Goal: Navigation & Orientation: Find specific page/section

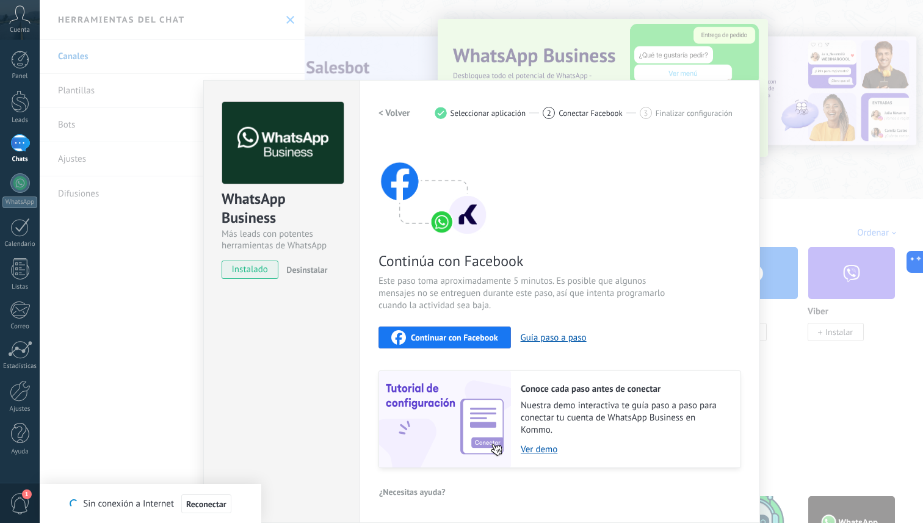
scroll to position [18, 0]
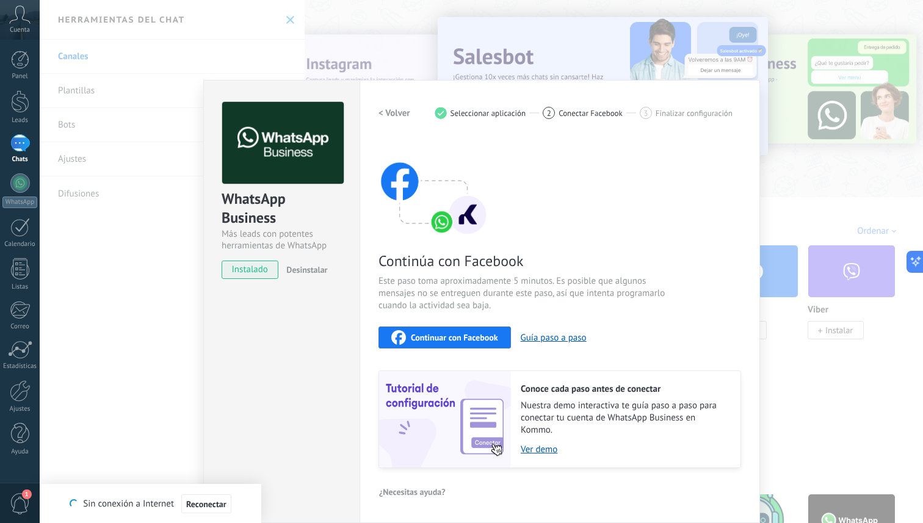
click at [470, 335] on span "Continuar con Facebook" at bounding box center [454, 337] width 87 height 9
click at [71, 136] on div "WhatsApp Business Más leads con potentes herramientas de WhatsApp instalado Des…" at bounding box center [482, 261] width 884 height 523
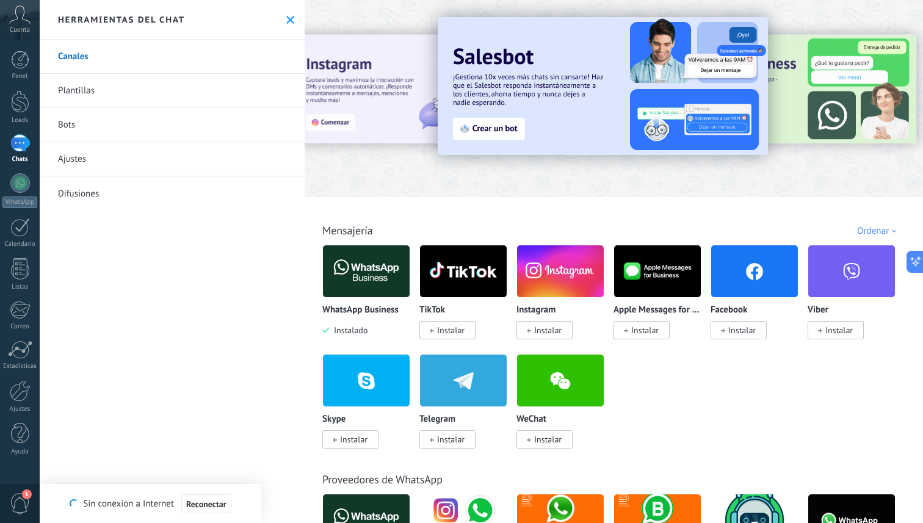
click at [20, 170] on div "Panel Leads 1 Chats WhatsApp Clientes" at bounding box center [20, 260] width 40 height 418
click at [20, 182] on div at bounding box center [20, 183] width 20 height 20
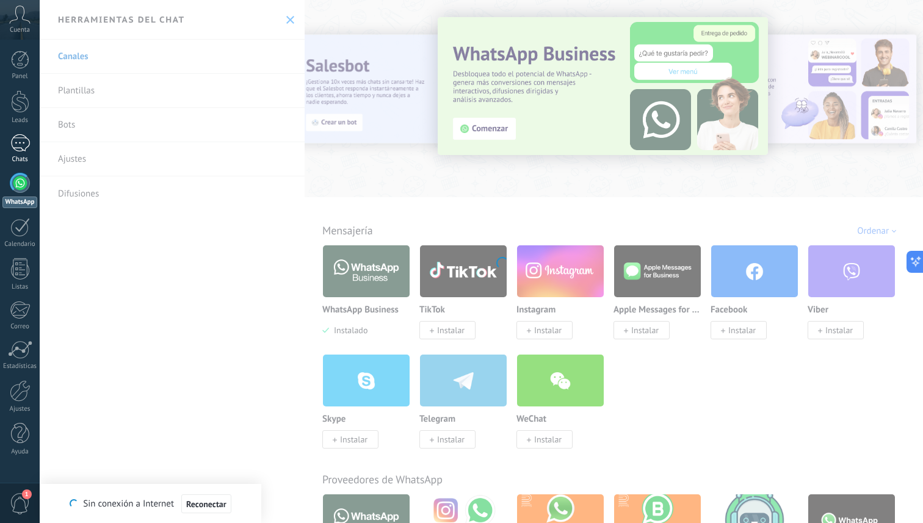
click at [24, 156] on div "Chats" at bounding box center [19, 160] width 35 height 8
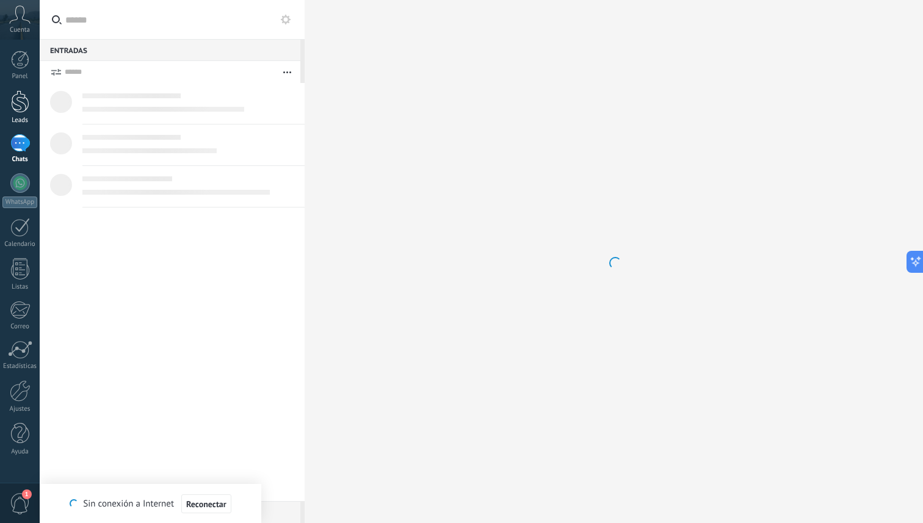
click at [9, 96] on link "Leads" at bounding box center [20, 107] width 40 height 34
click at [24, 20] on icon at bounding box center [19, 14] width 21 height 18
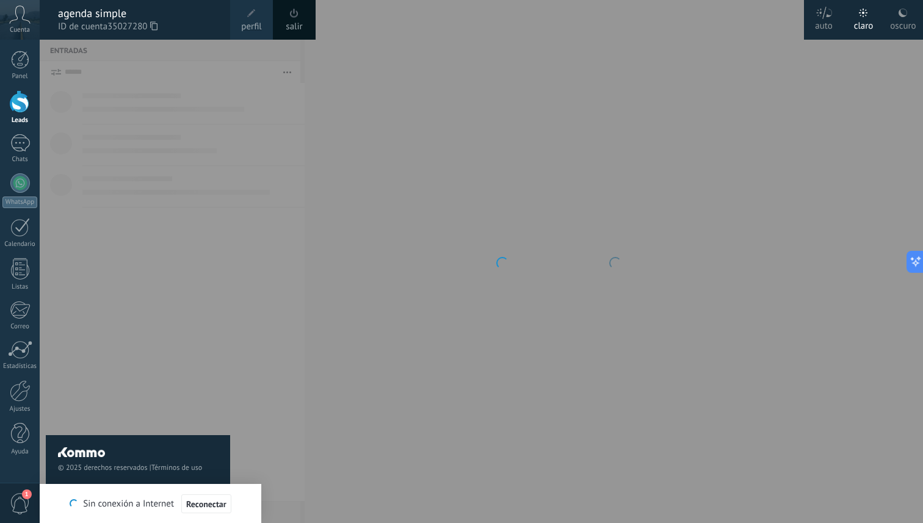
click at [158, 120] on div "© 2025 derechos reservados | Términos de uso Soporte técnico" at bounding box center [138, 282] width 184 height 484
click at [15, 37] on div "Cuenta" at bounding box center [20, 20] width 40 height 40
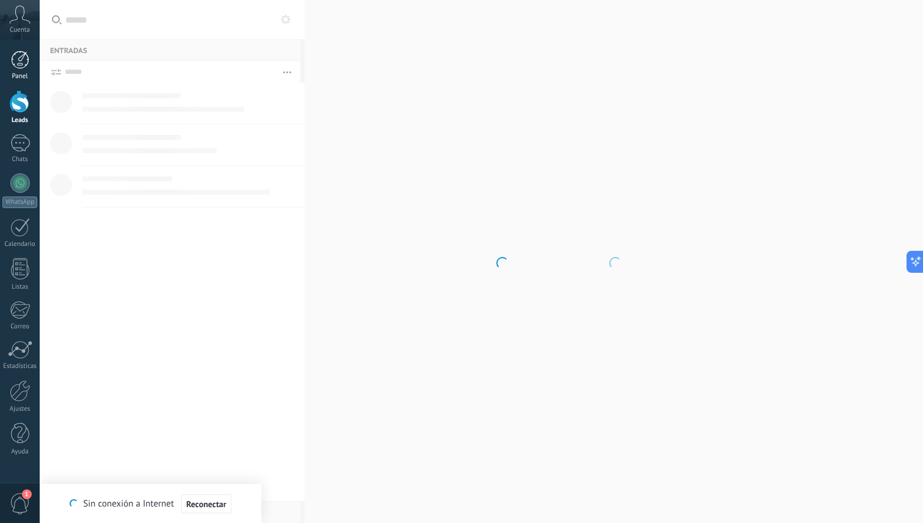
click at [34, 65] on link "Panel" at bounding box center [20, 66] width 40 height 30
click at [17, 111] on div at bounding box center [20, 101] width 18 height 23
click at [23, 145] on div "1" at bounding box center [20, 143] width 20 height 18
